Goal: Communication & Community: Ask a question

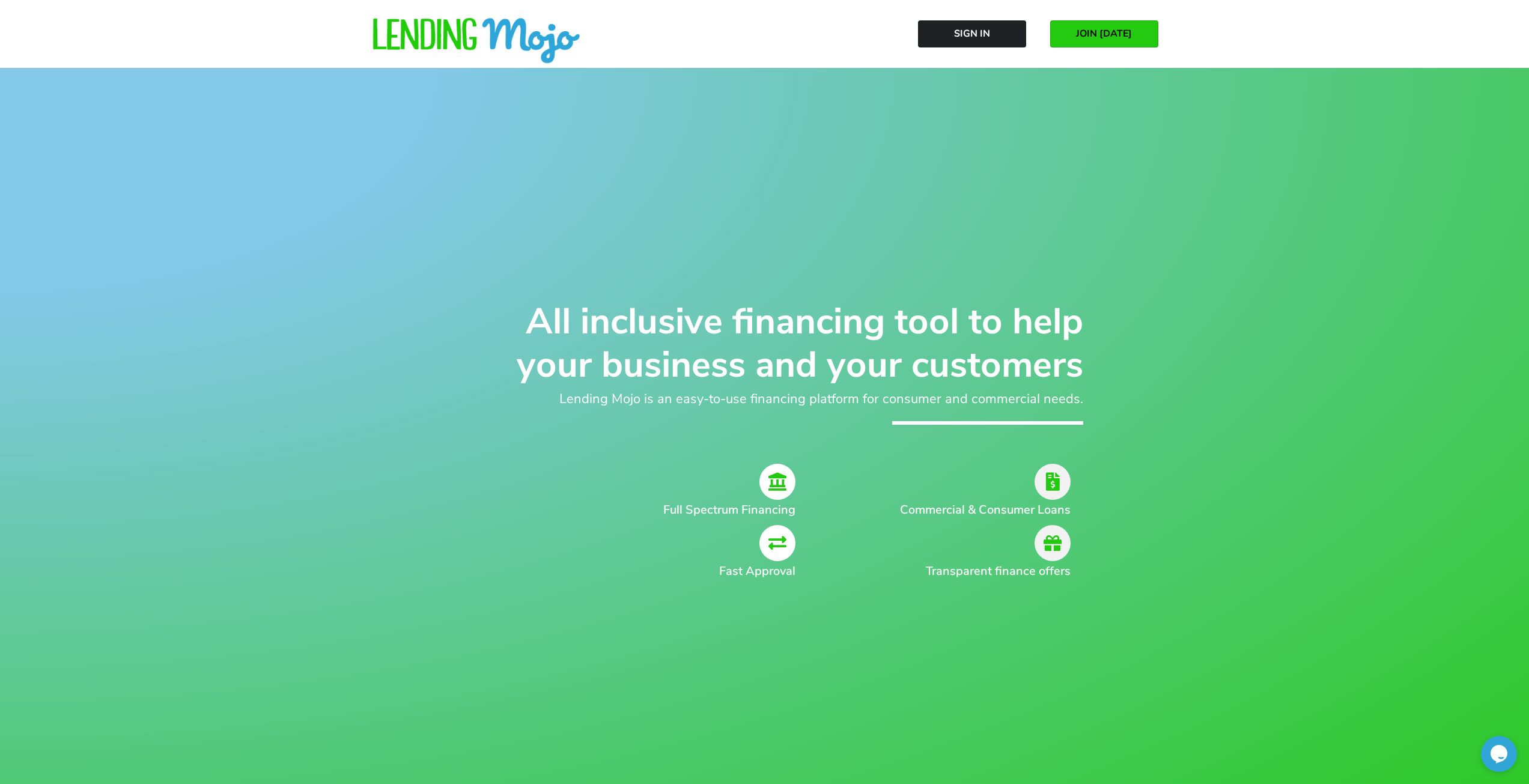
click at [1112, 33] on span "JOIN [DATE]" at bounding box center [1103, 33] width 56 height 11
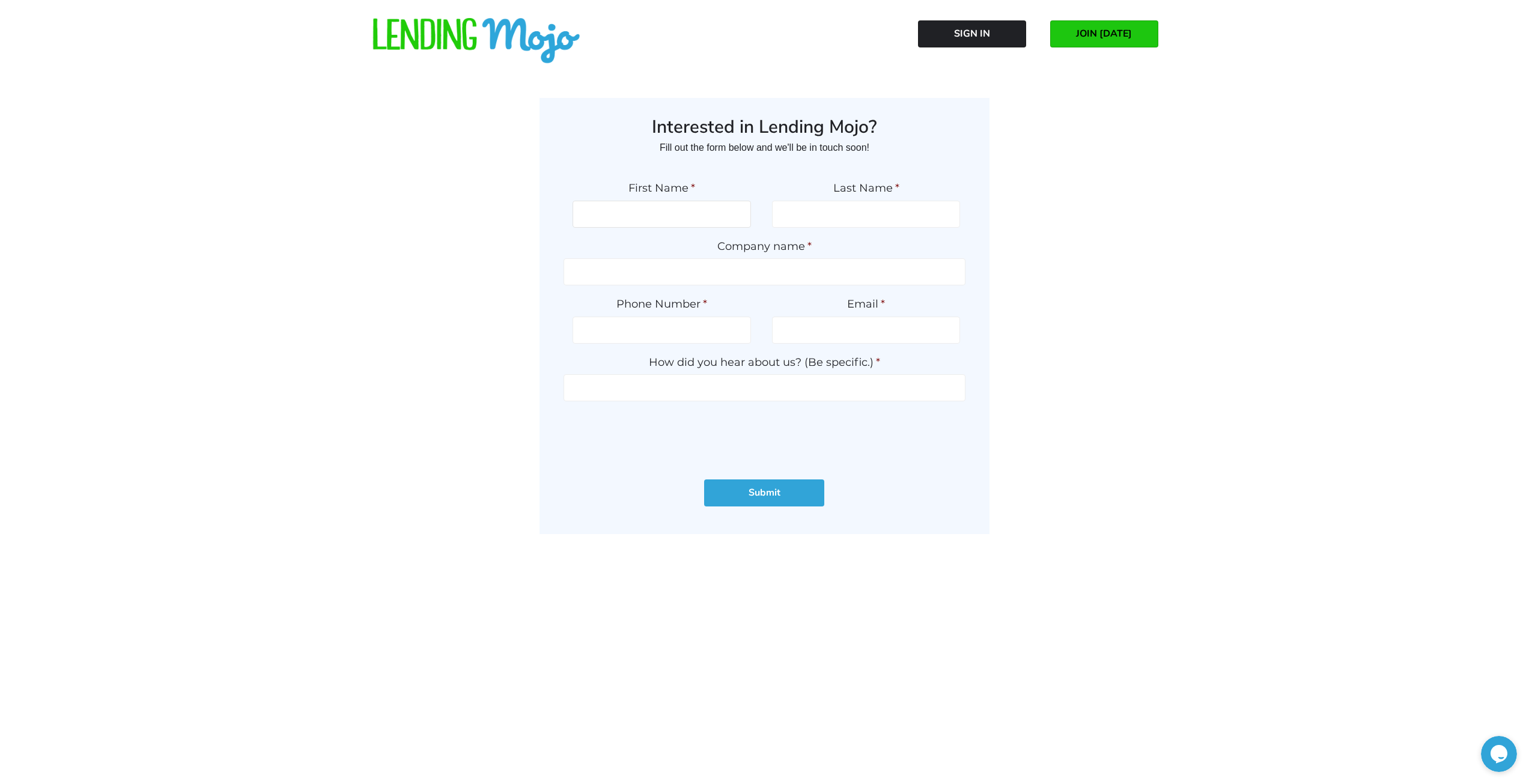
click at [669, 217] on input "First Name *" at bounding box center [661, 214] width 179 height 27
type input "[PERSON_NAME]"
type input "Anticole"
type input "Virtual F&I Manager LLC"
type input "5613860037"
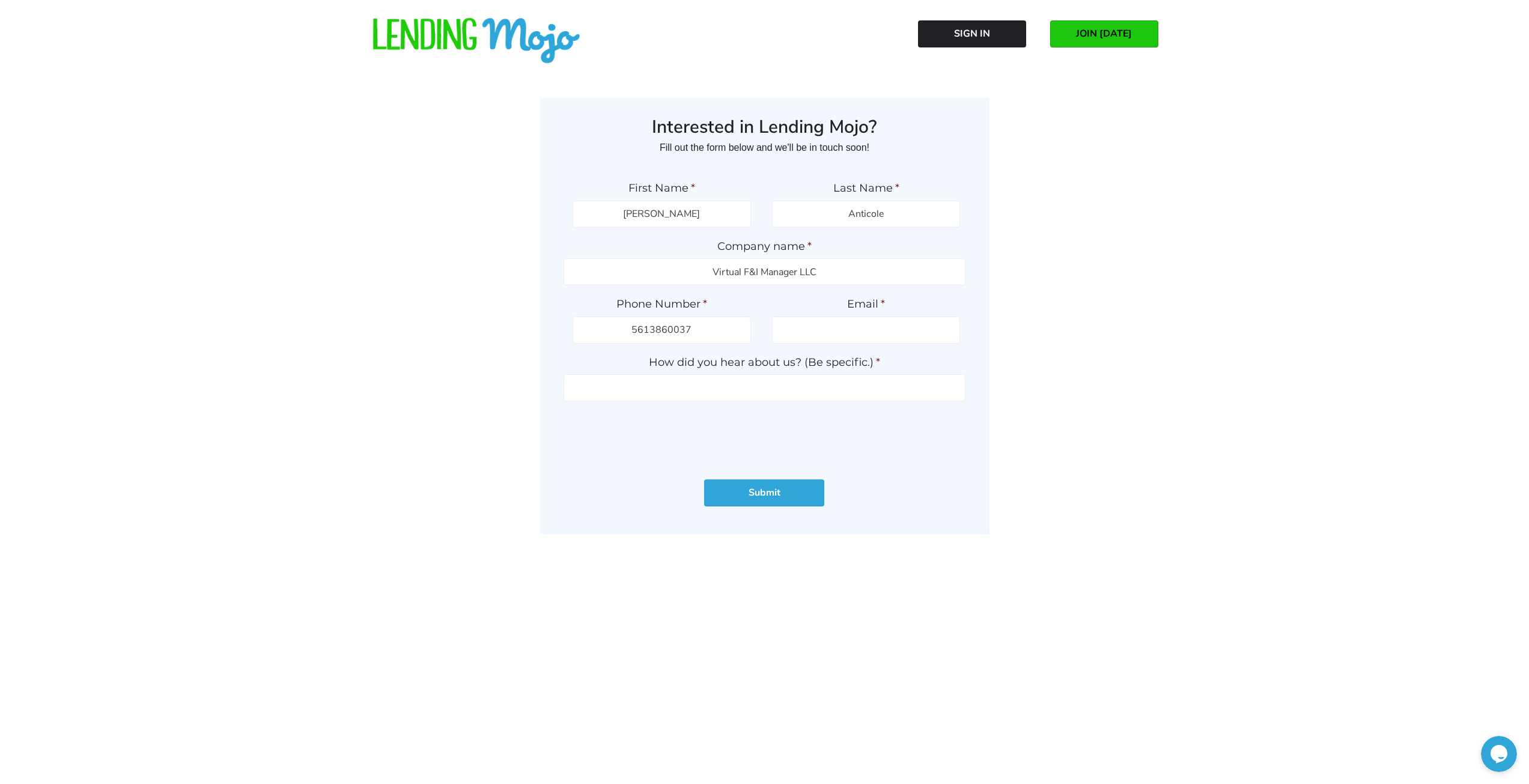
type input "[EMAIL_ADDRESS][DOMAIN_NAME]"
type input "[PHONE_NUMBER]"
click at [891, 320] on input "[EMAIL_ADDRESS][DOMAIN_NAME]" at bounding box center [866, 330] width 188 height 27
type input "[PERSON_NAME][EMAIL_ADDRESS][DOMAIN_NAME]"
click at [696, 376] on input "How did you hear about us? (Be specific.) *" at bounding box center [764, 388] width 402 height 27
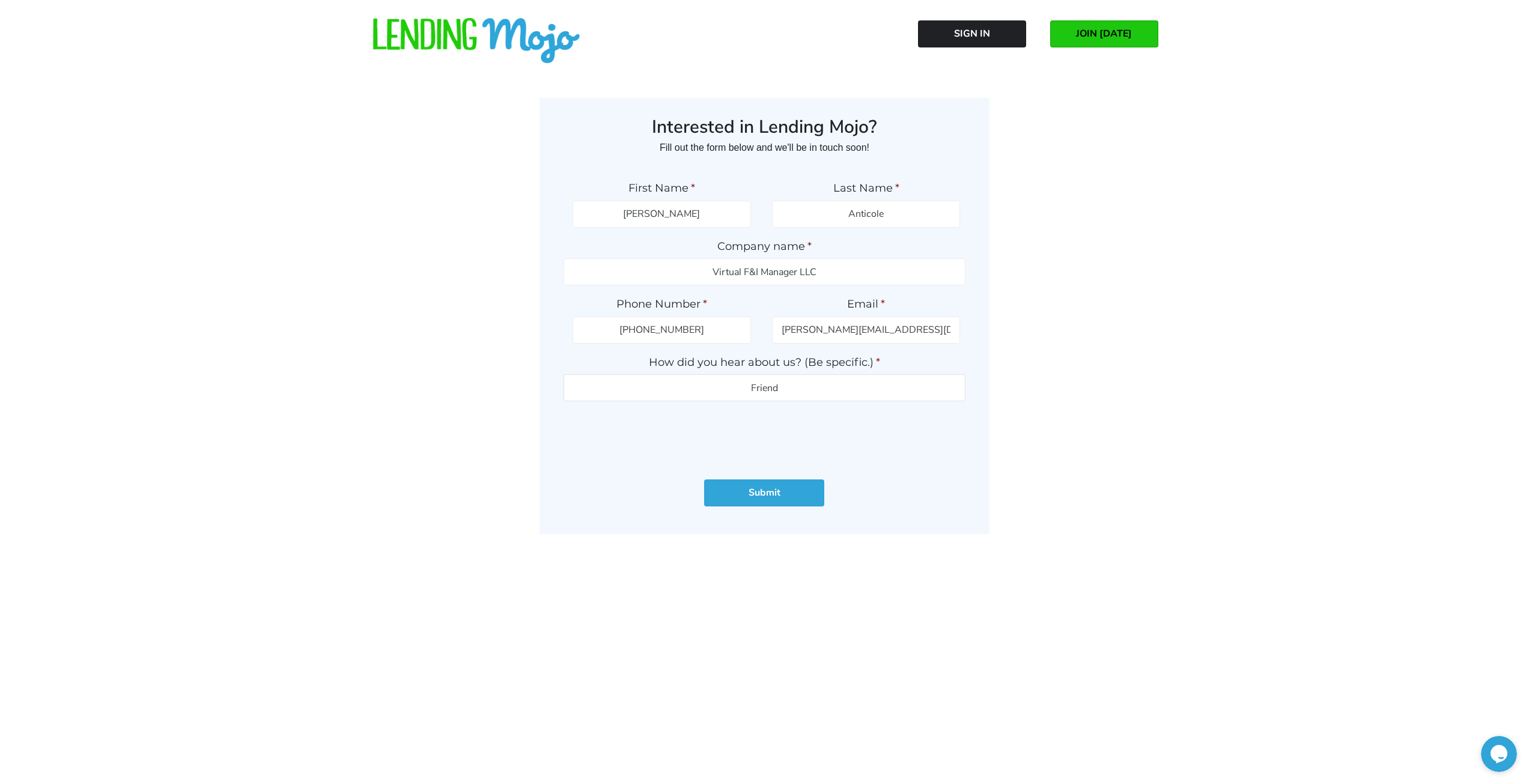
type input "Friend"
click at [757, 485] on input "Submit" at bounding box center [763, 492] width 120 height 27
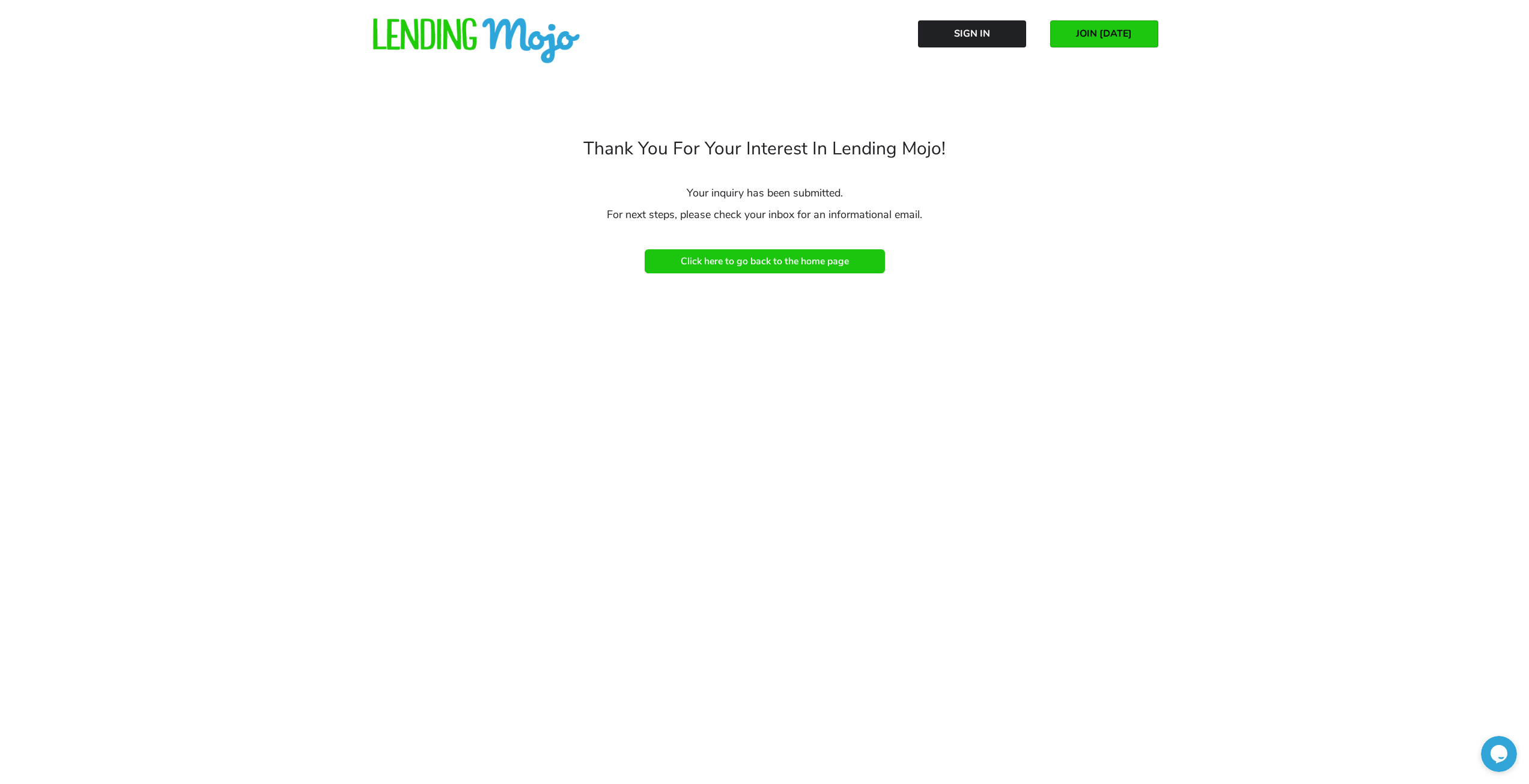
click at [755, 264] on span "Click here to go back to the home page" at bounding box center [765, 261] width 168 height 11
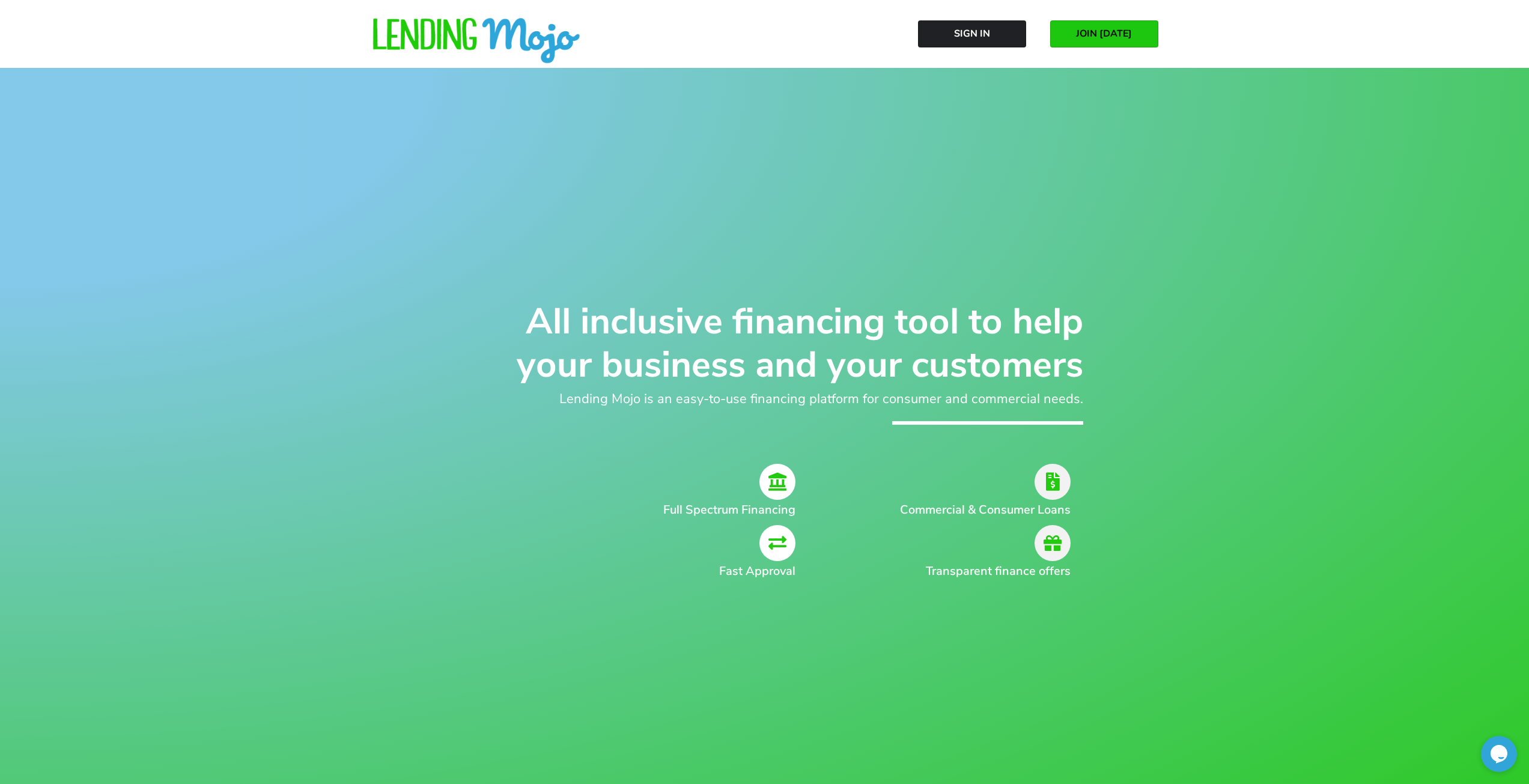
drag, startPoint x: 624, startPoint y: 263, endPoint x: 487, endPoint y: 139, distance: 184.8
click at [611, 248] on div "All inclusive financing tool to help your business and your customers Lending M…" at bounding box center [764, 460] width 1529 height 784
